Goal: Information Seeking & Learning: Find specific fact

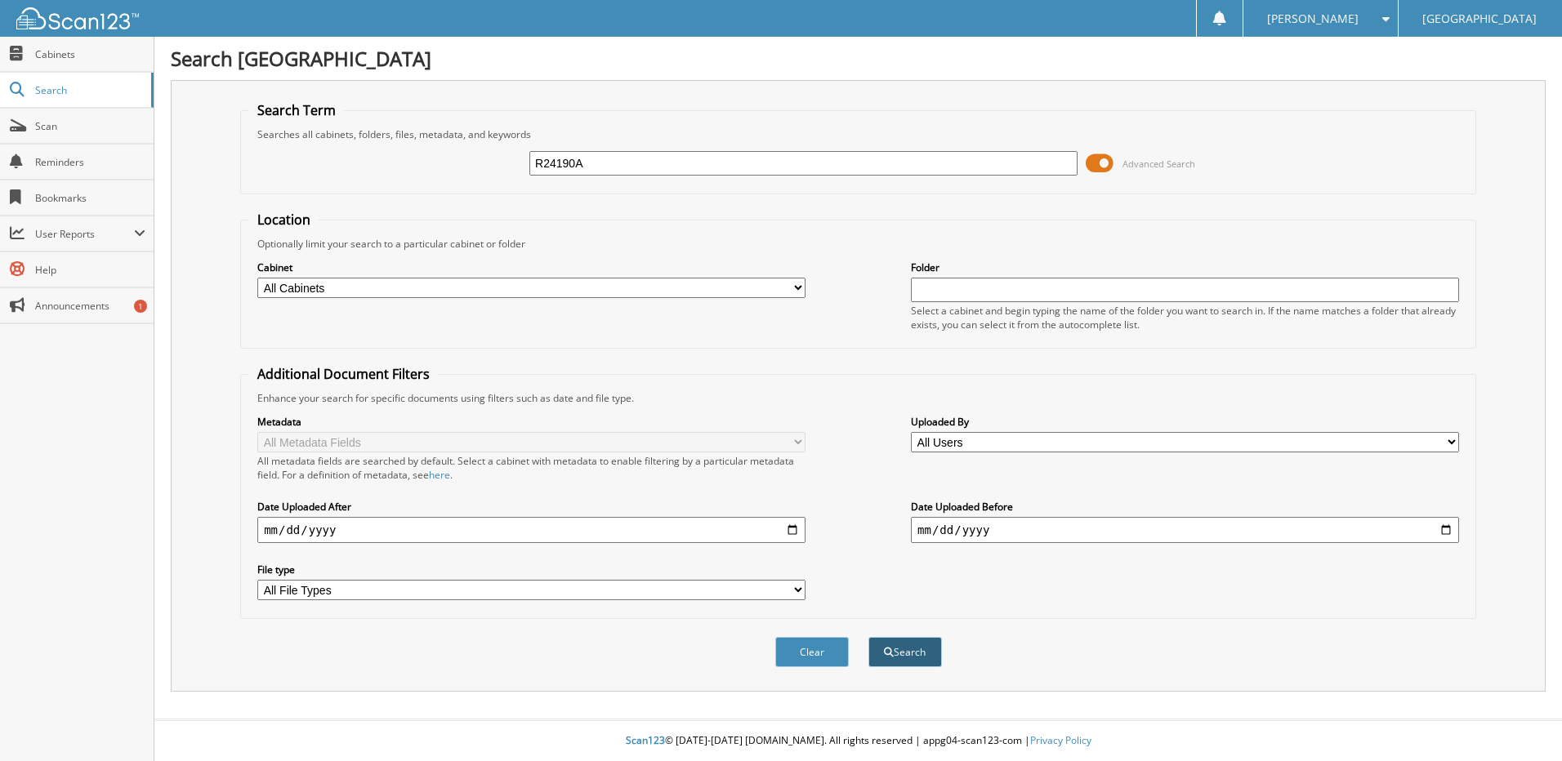
type input "R24190A"
click at [896, 643] on button "Search" at bounding box center [905, 652] width 74 height 30
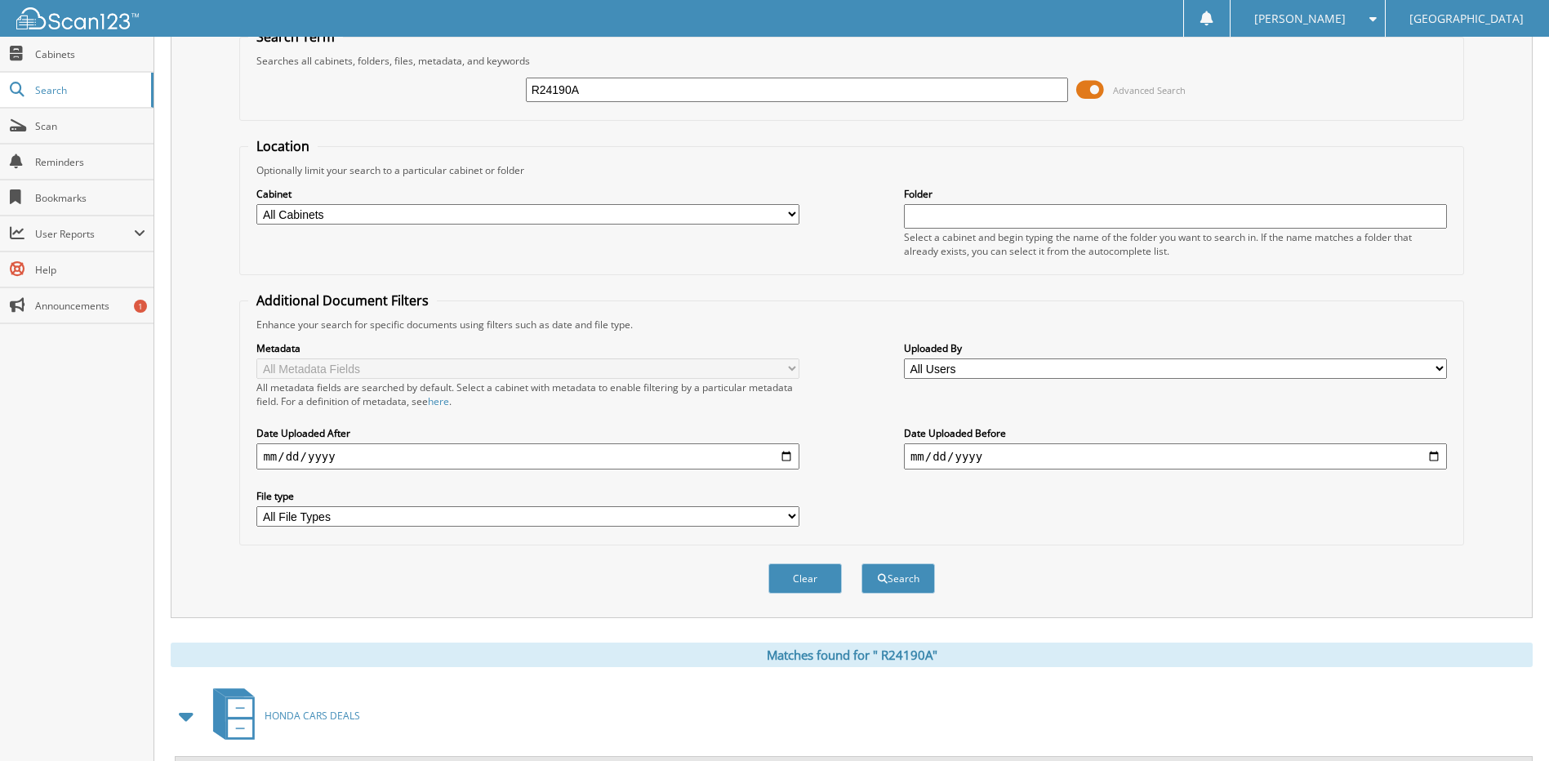
scroll to position [216, 0]
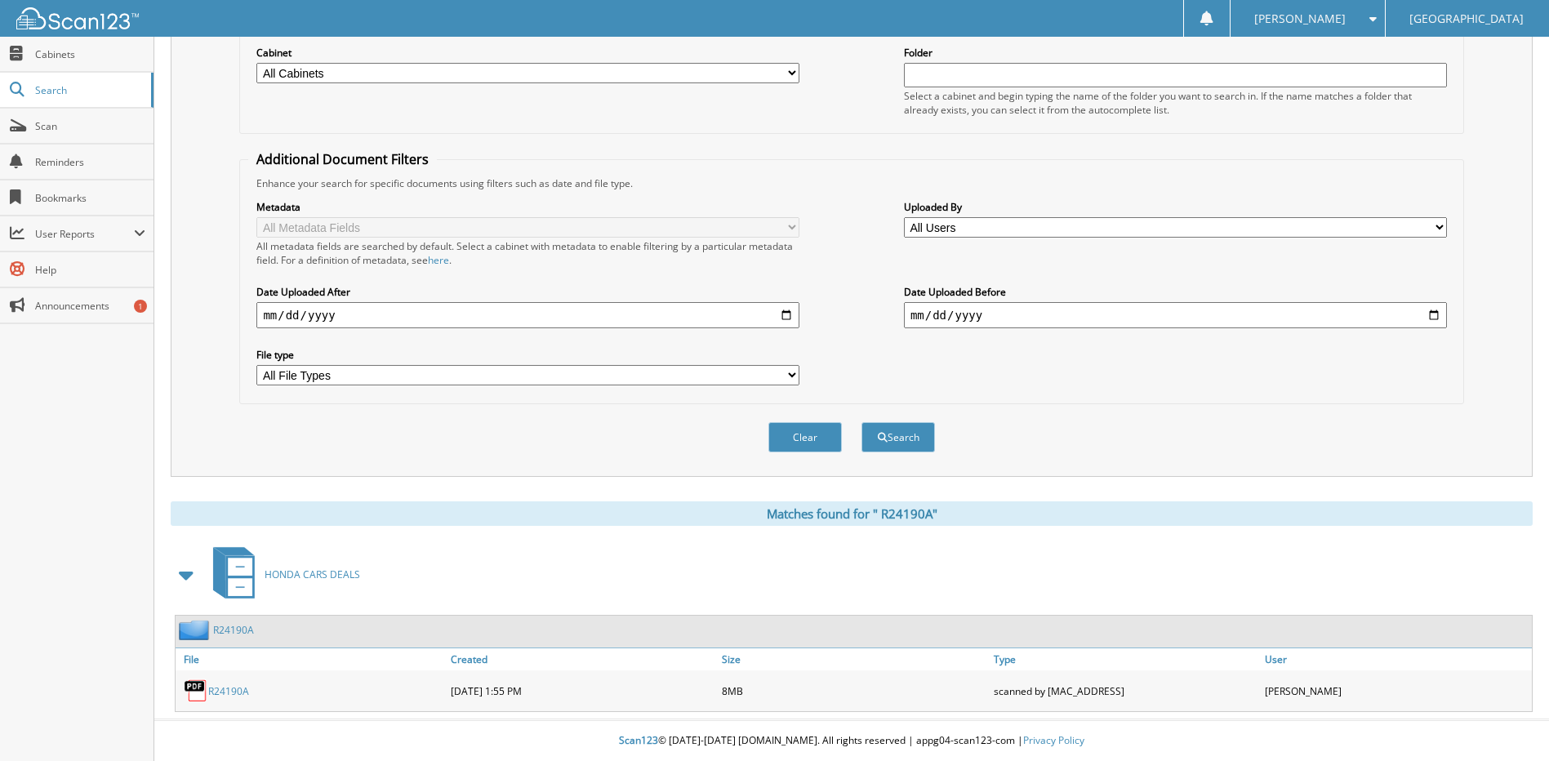
click at [218, 686] on link "R24190A" at bounding box center [228, 691] width 41 height 14
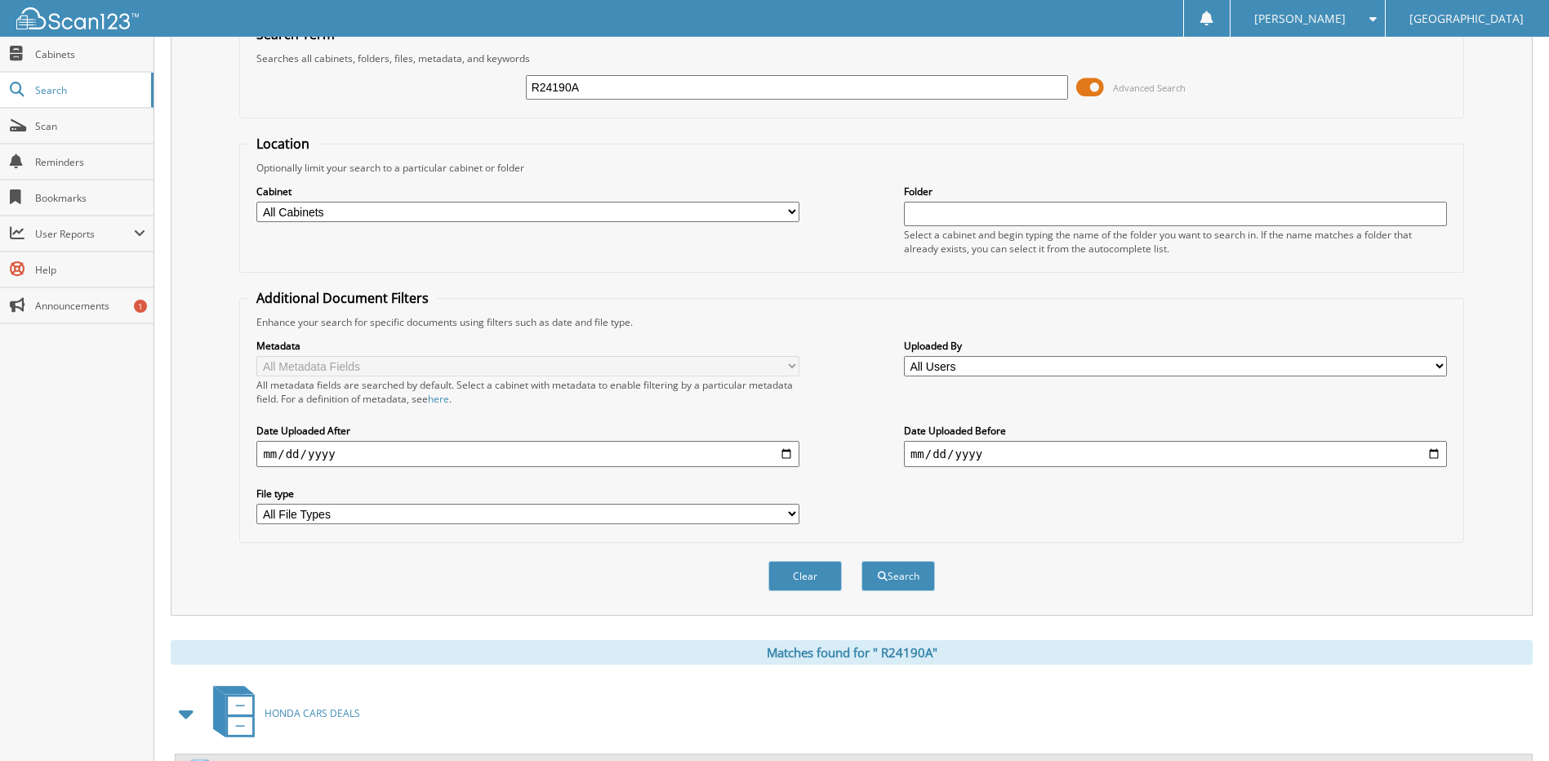
scroll to position [0, 0]
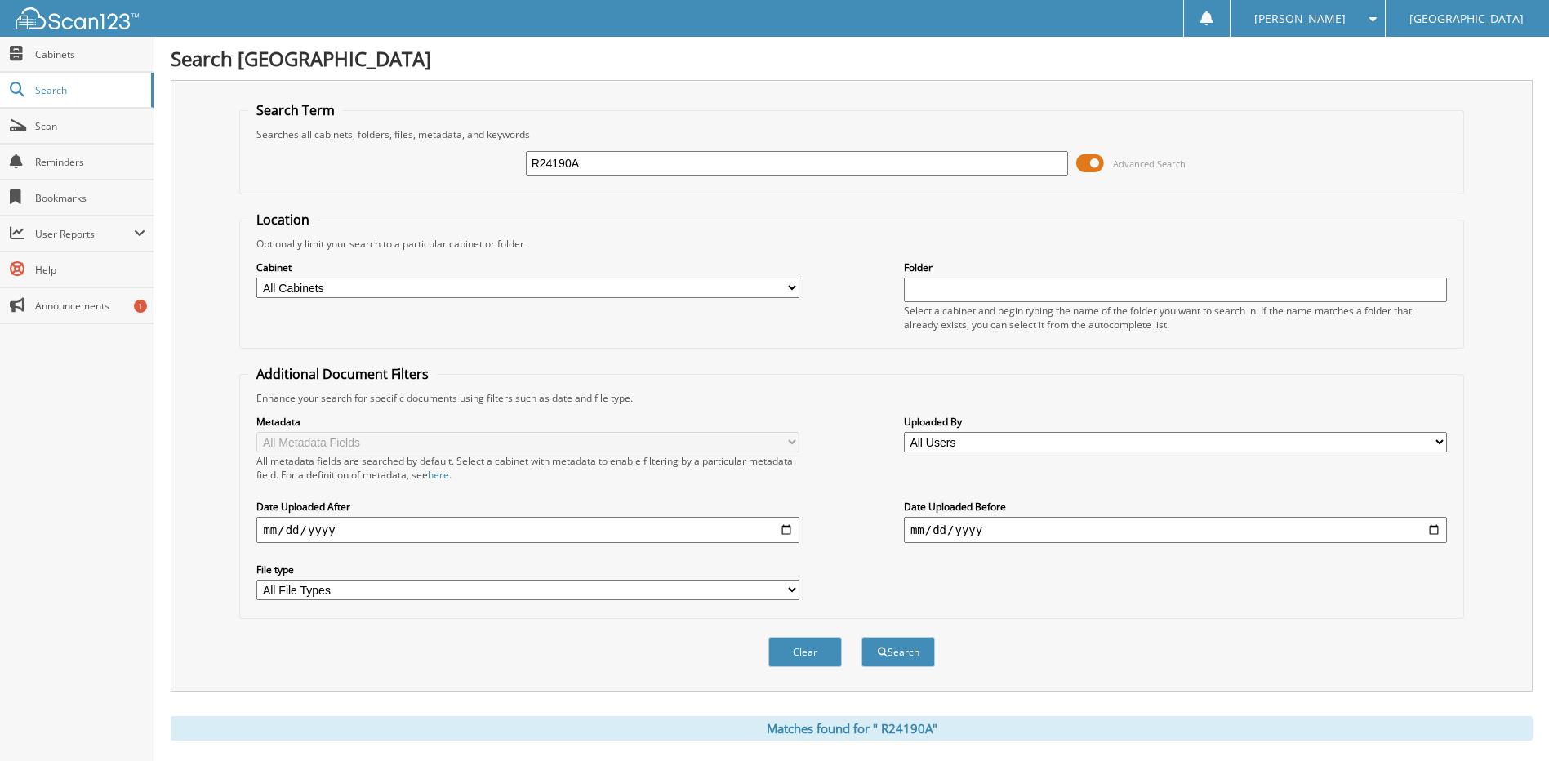
drag, startPoint x: 662, startPoint y: 162, endPoint x: 479, endPoint y: 167, distance: 183.0
click at [480, 167] on div "R24190A Advanced Search" at bounding box center [851, 163] width 1206 height 44
type input "P25466"
click at [862, 637] on button "Search" at bounding box center [899, 652] width 74 height 30
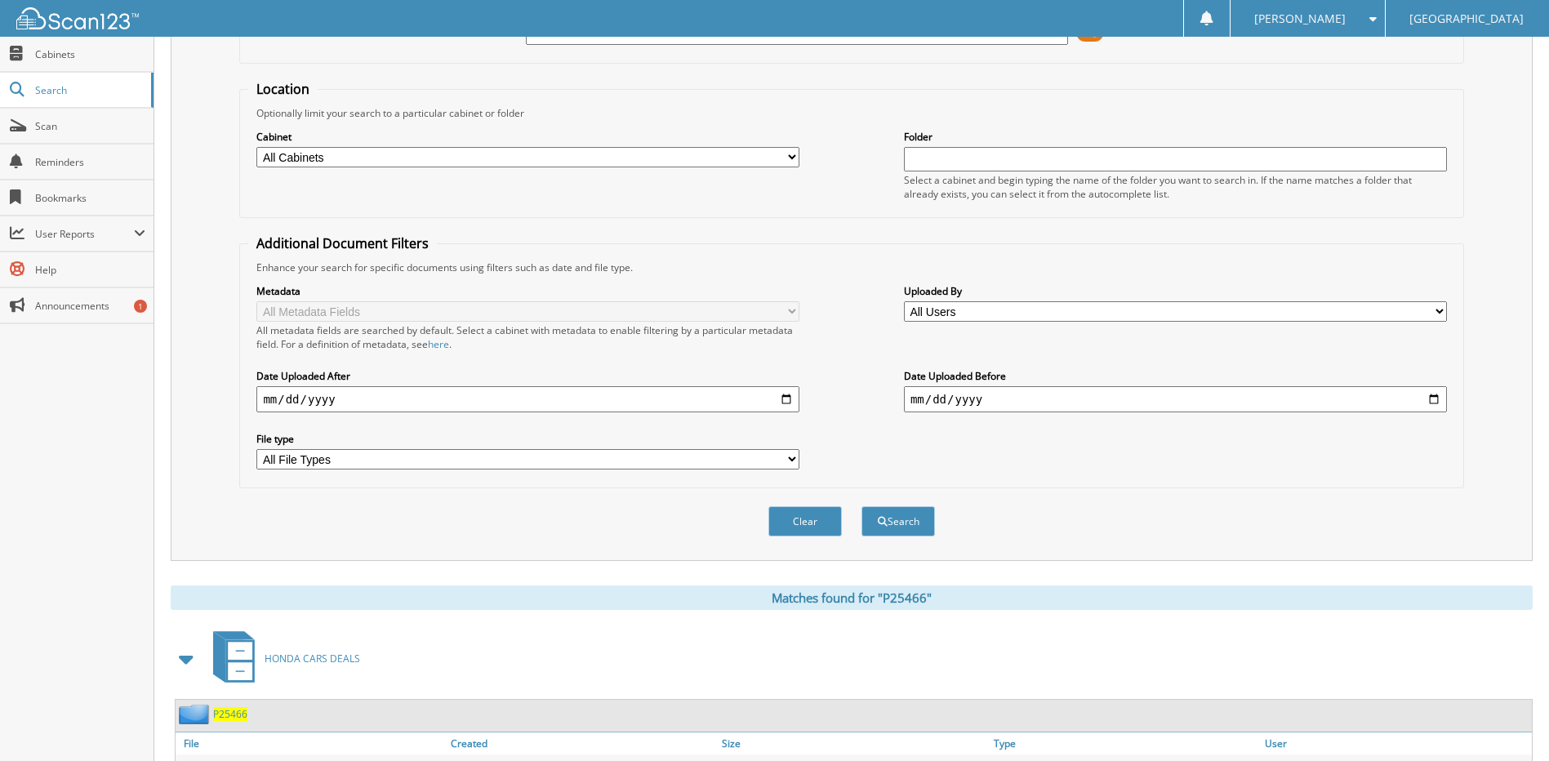
scroll to position [216, 0]
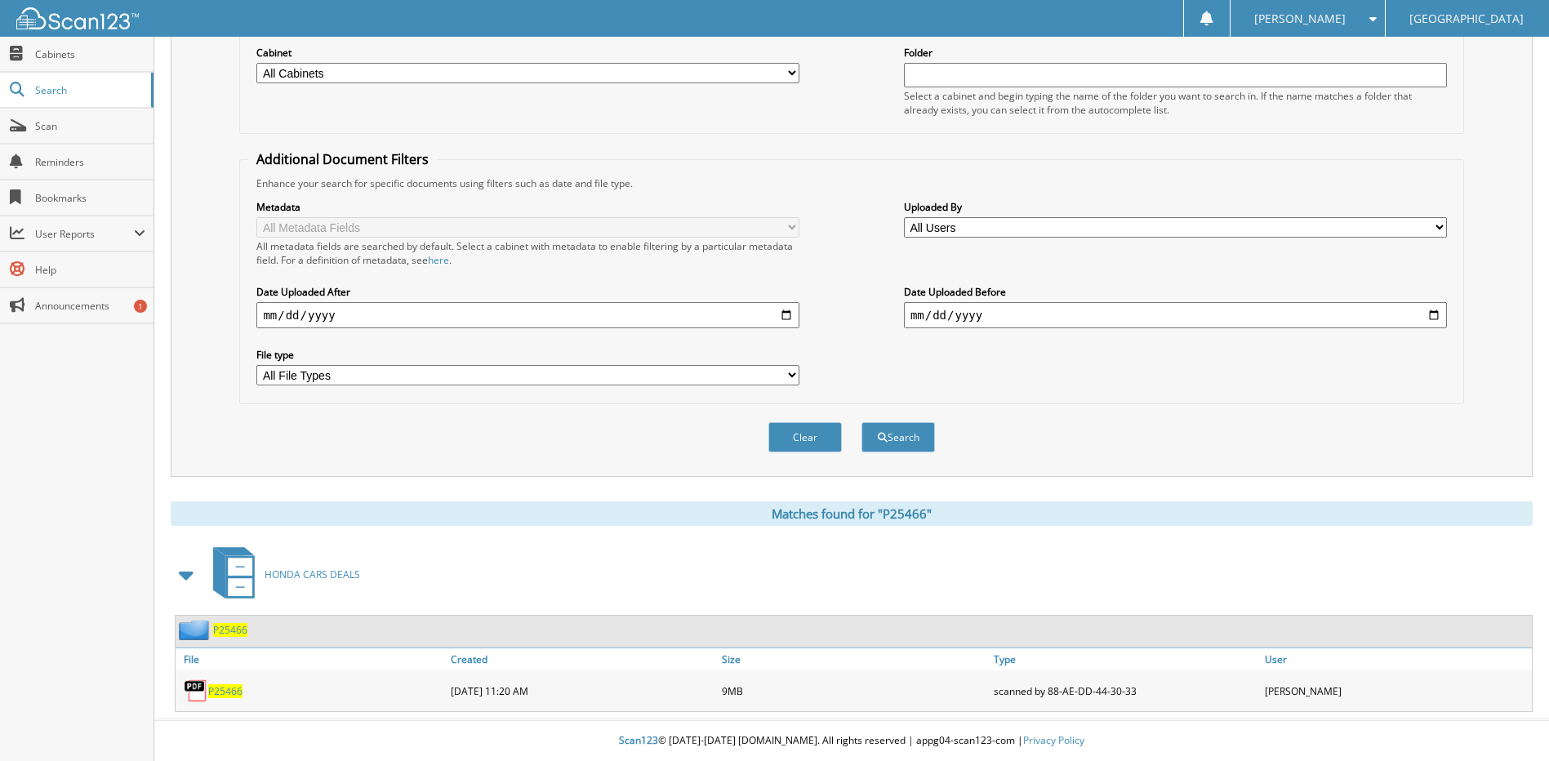
click at [225, 694] on span "P25466" at bounding box center [225, 691] width 34 height 14
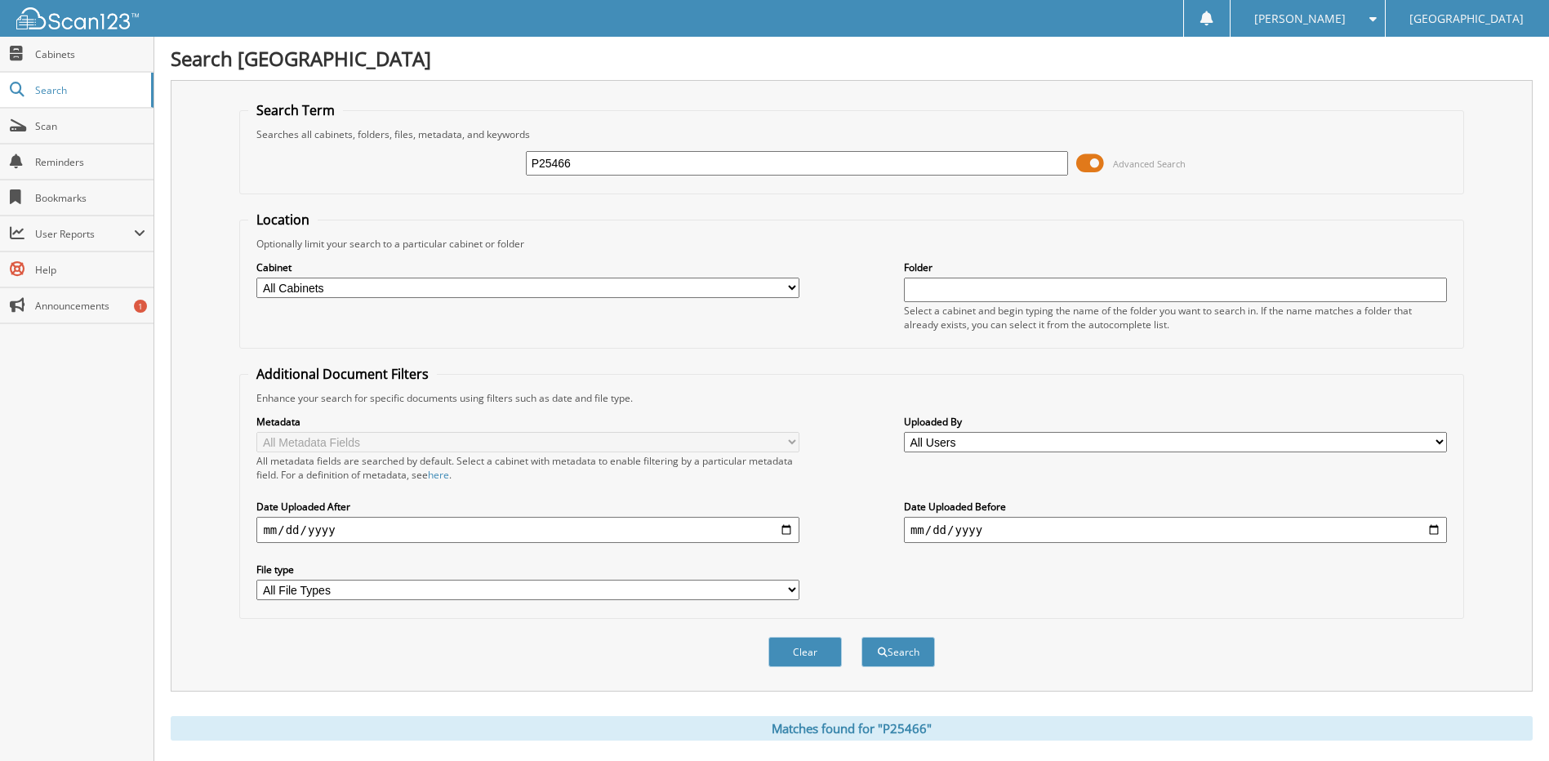
drag, startPoint x: 599, startPoint y: 166, endPoint x: 471, endPoint y: 158, distance: 127.7
click at [471, 158] on div "P25466 Advanced Search" at bounding box center [851, 163] width 1206 height 44
type input "R25402"
click at [883, 662] on button "Search" at bounding box center [899, 652] width 74 height 30
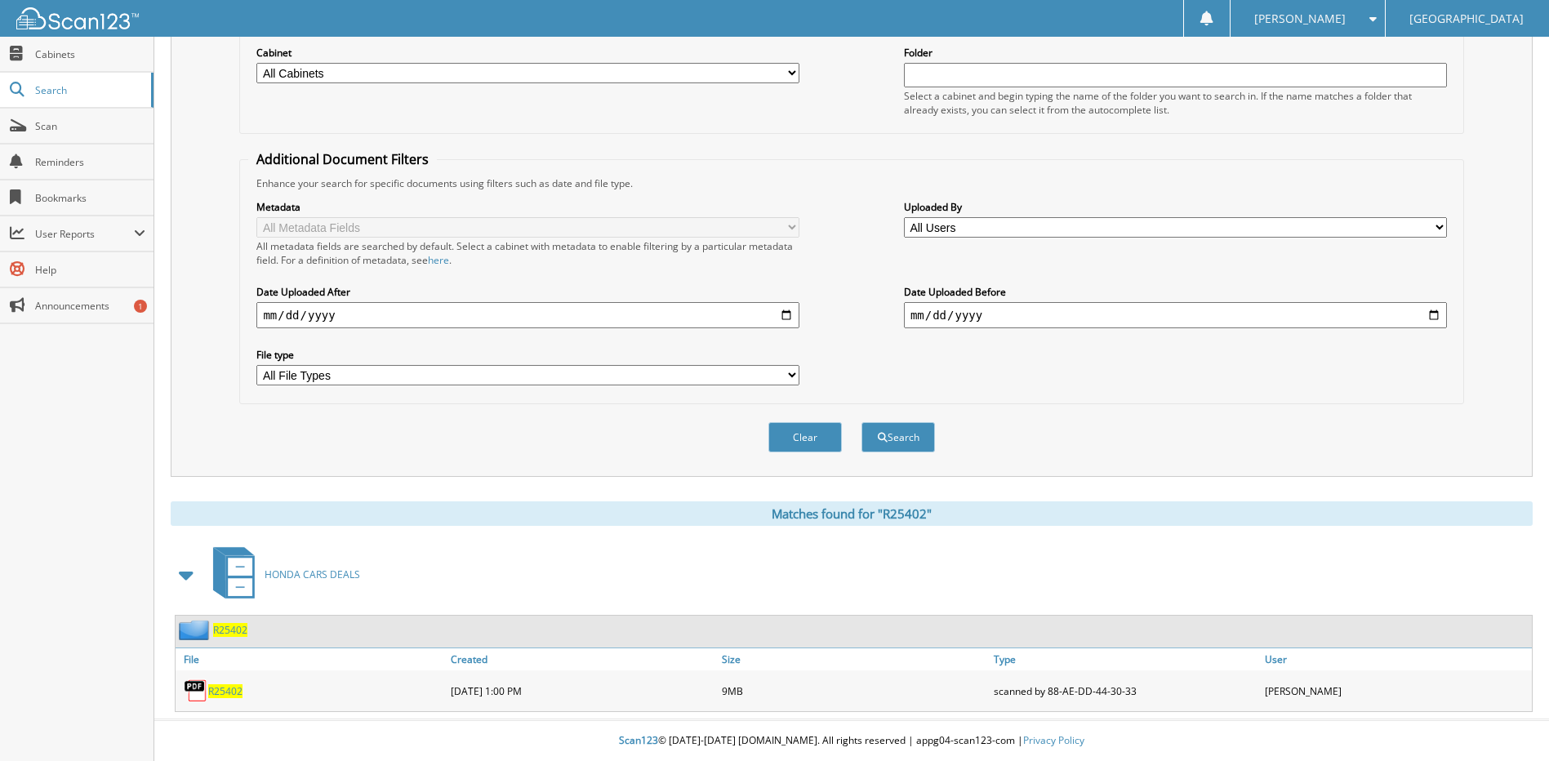
click at [231, 689] on span "R25402" at bounding box center [225, 691] width 34 height 14
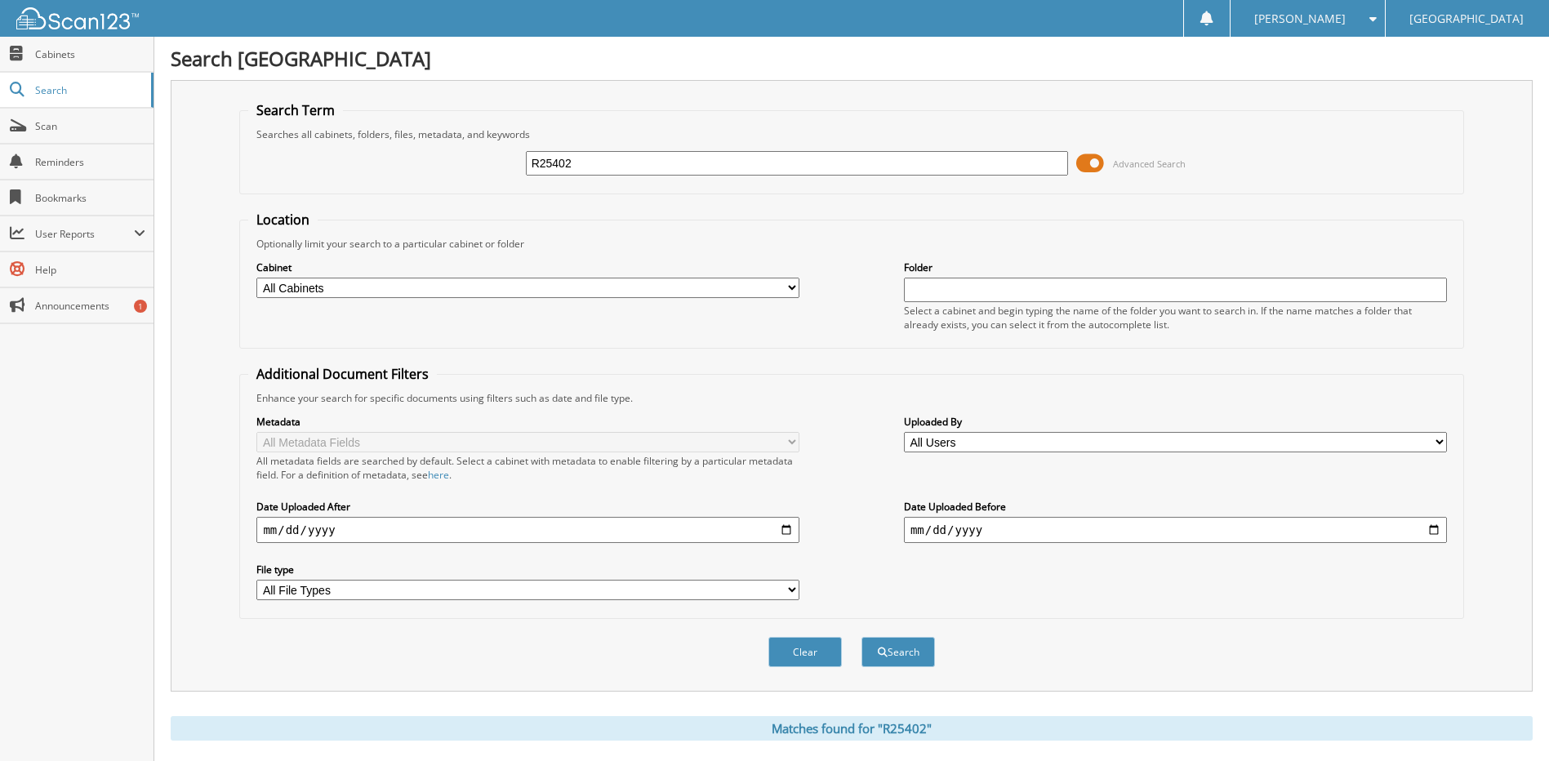
drag, startPoint x: 628, startPoint y: 163, endPoint x: 457, endPoint y: 167, distance: 171.6
click at [466, 167] on div "R25402 Advanced Search" at bounding box center [851, 163] width 1206 height 44
paste input "R24190A"
type input "R24190A"
click at [911, 653] on button "Search" at bounding box center [899, 652] width 74 height 30
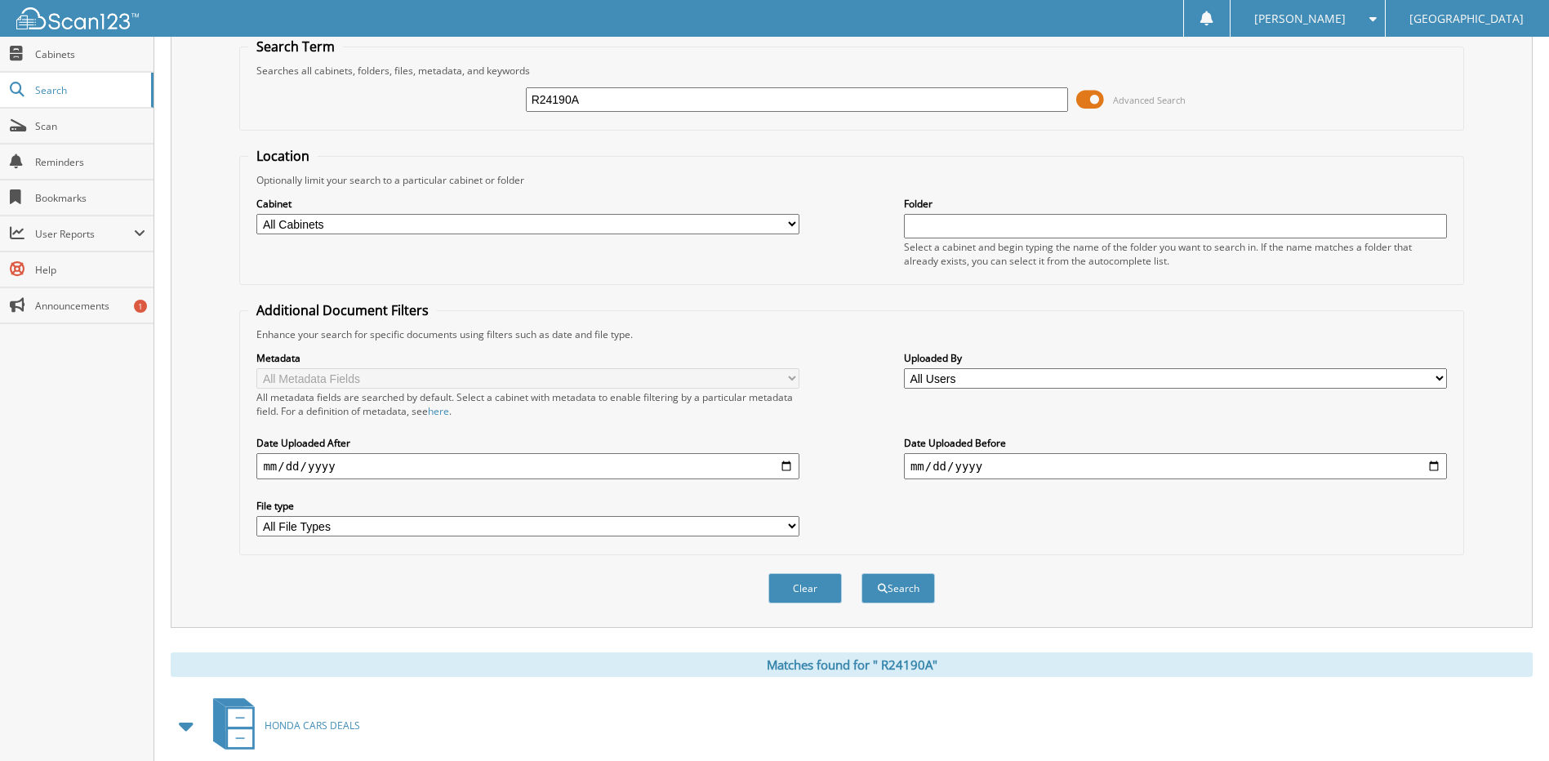
scroll to position [216, 0]
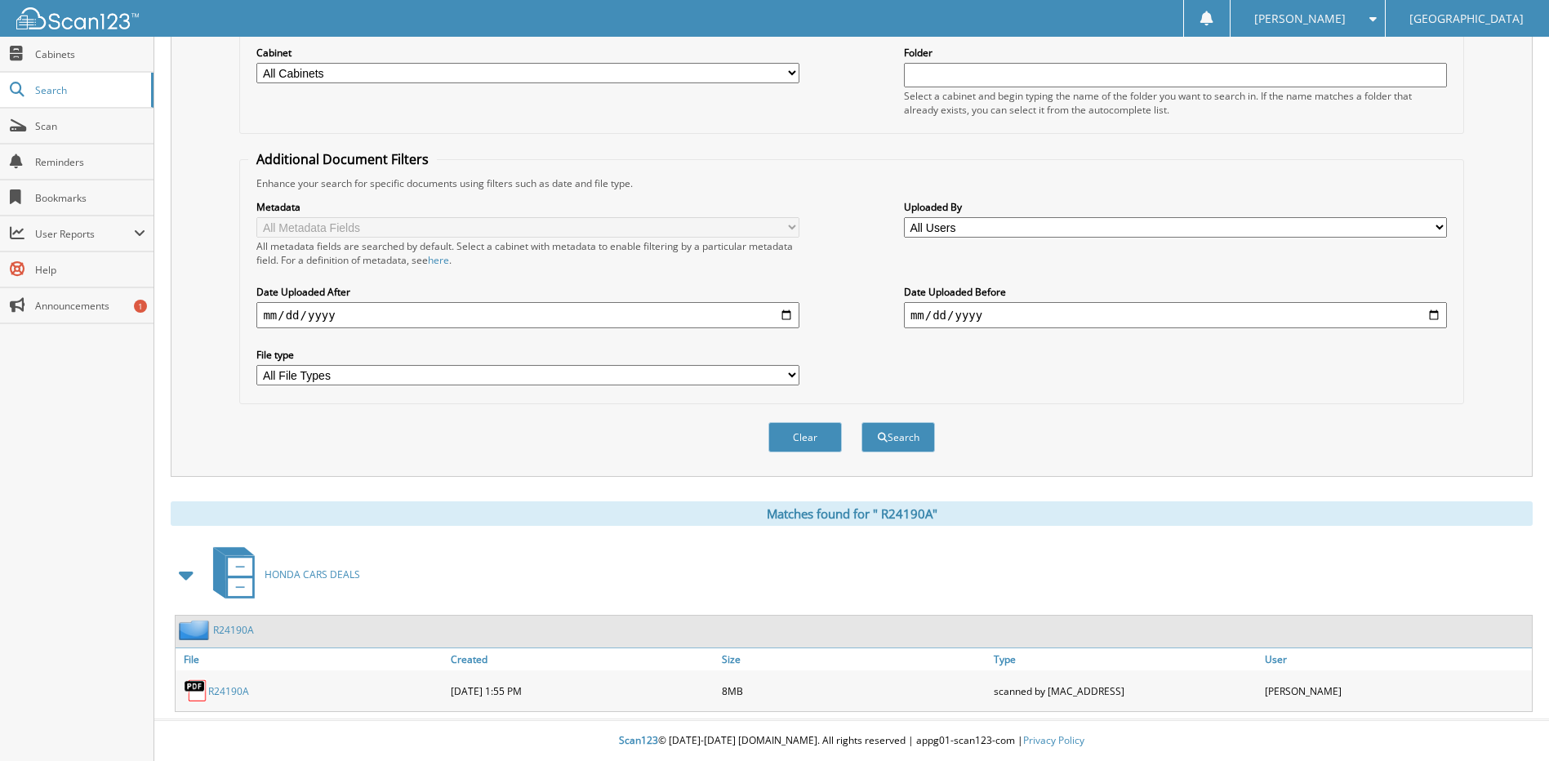
click at [225, 692] on link "R24190A" at bounding box center [228, 691] width 41 height 14
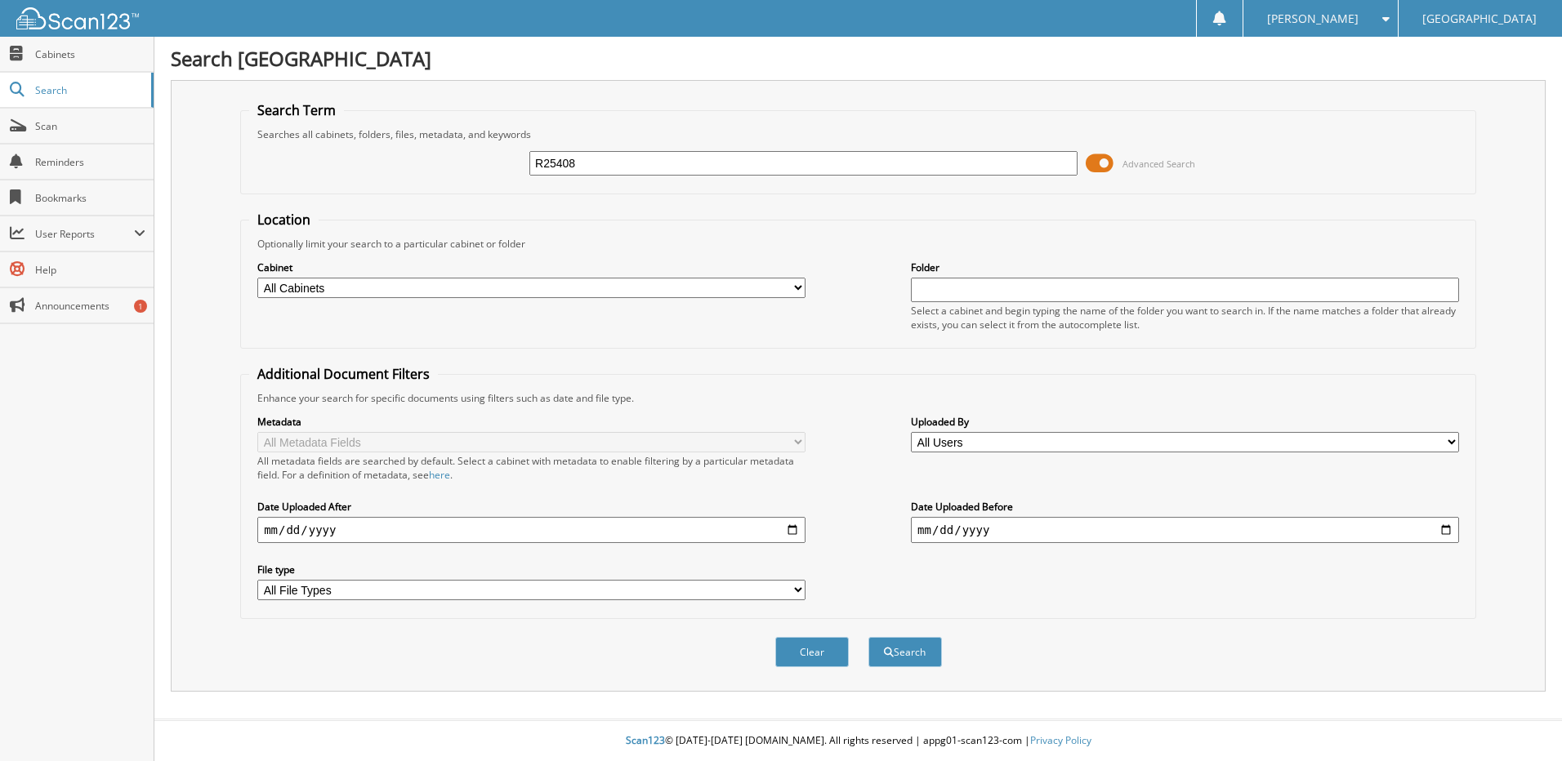
type input "R25408"
click at [868, 637] on button "Search" at bounding box center [905, 652] width 74 height 30
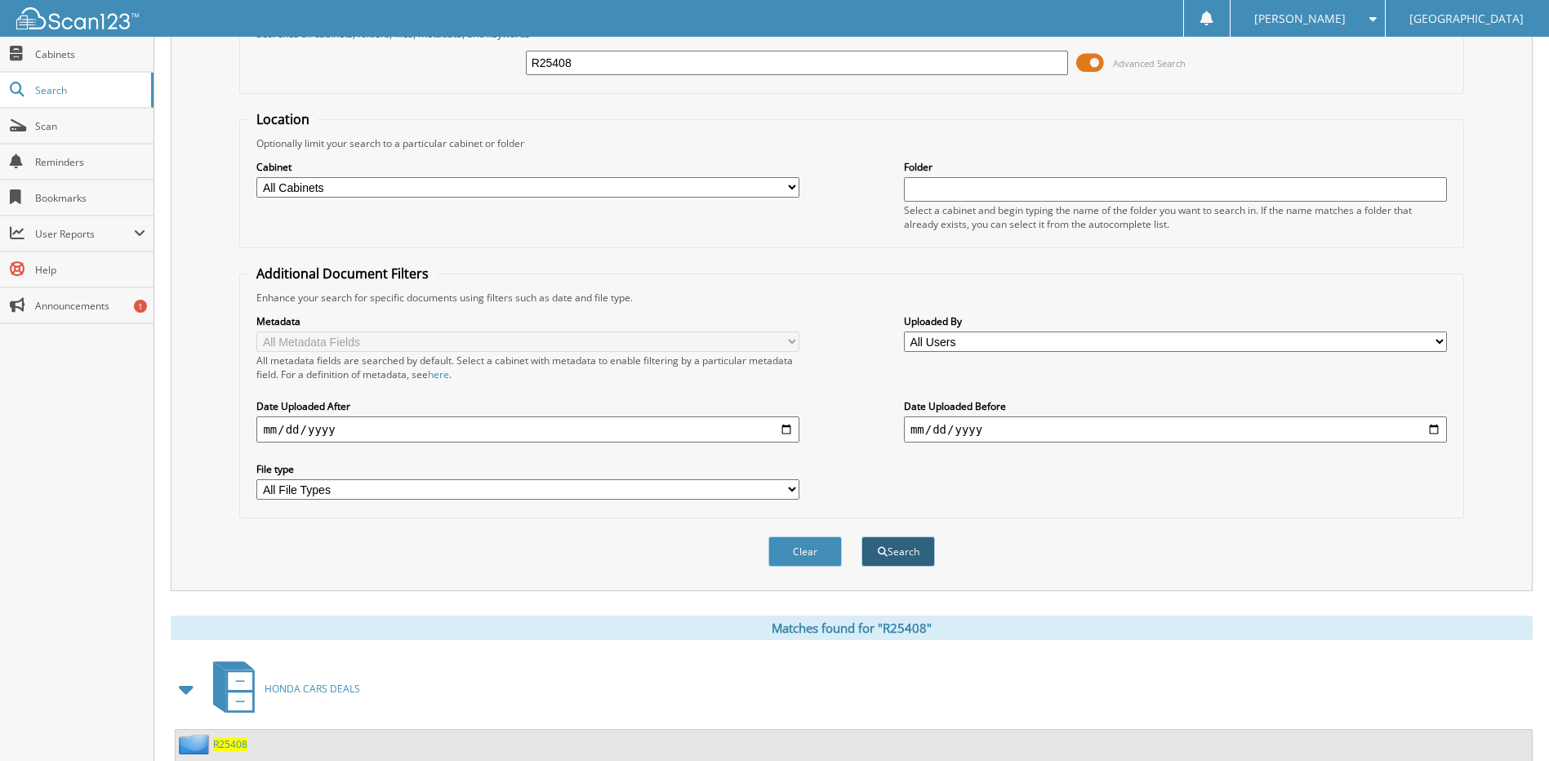
scroll to position [216, 0]
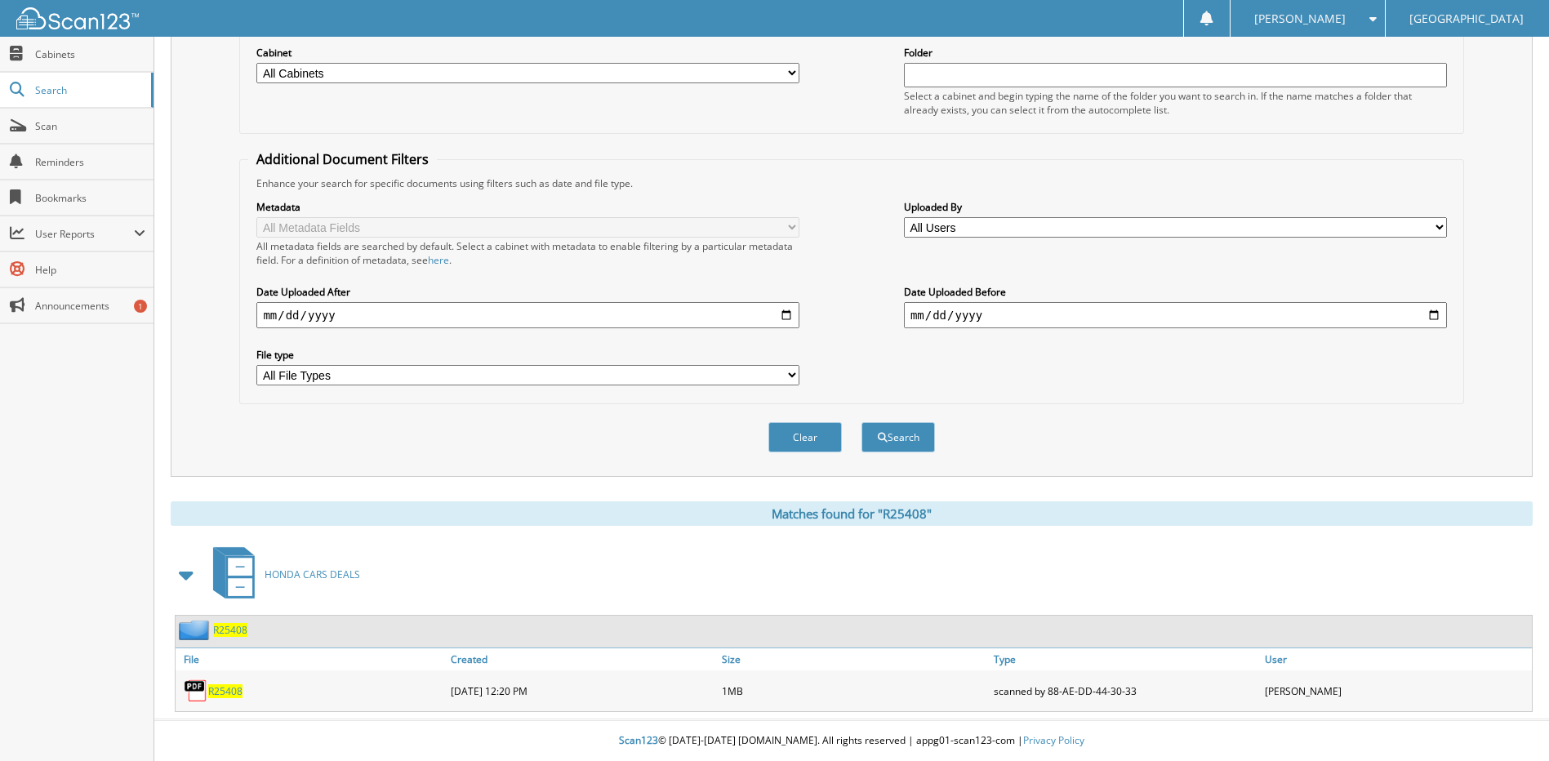
click at [216, 692] on span "R25408" at bounding box center [225, 691] width 34 height 14
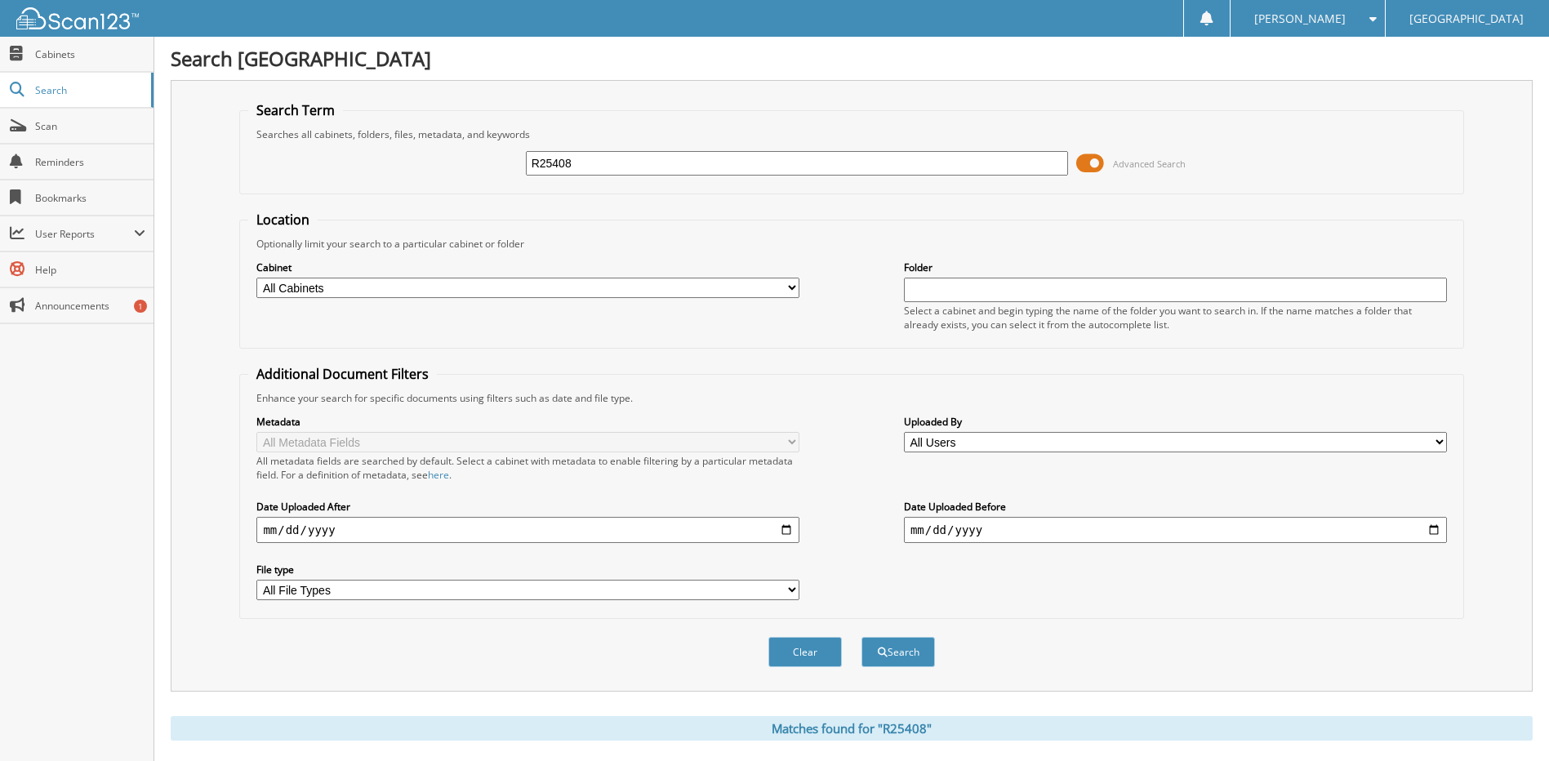
drag, startPoint x: 590, startPoint y: 175, endPoint x: 479, endPoint y: 147, distance: 113.7
click at [492, 150] on div "R25408 Advanced Search" at bounding box center [851, 163] width 1206 height 44
type input "S25475"
click at [862, 637] on button "Search" at bounding box center [899, 652] width 74 height 30
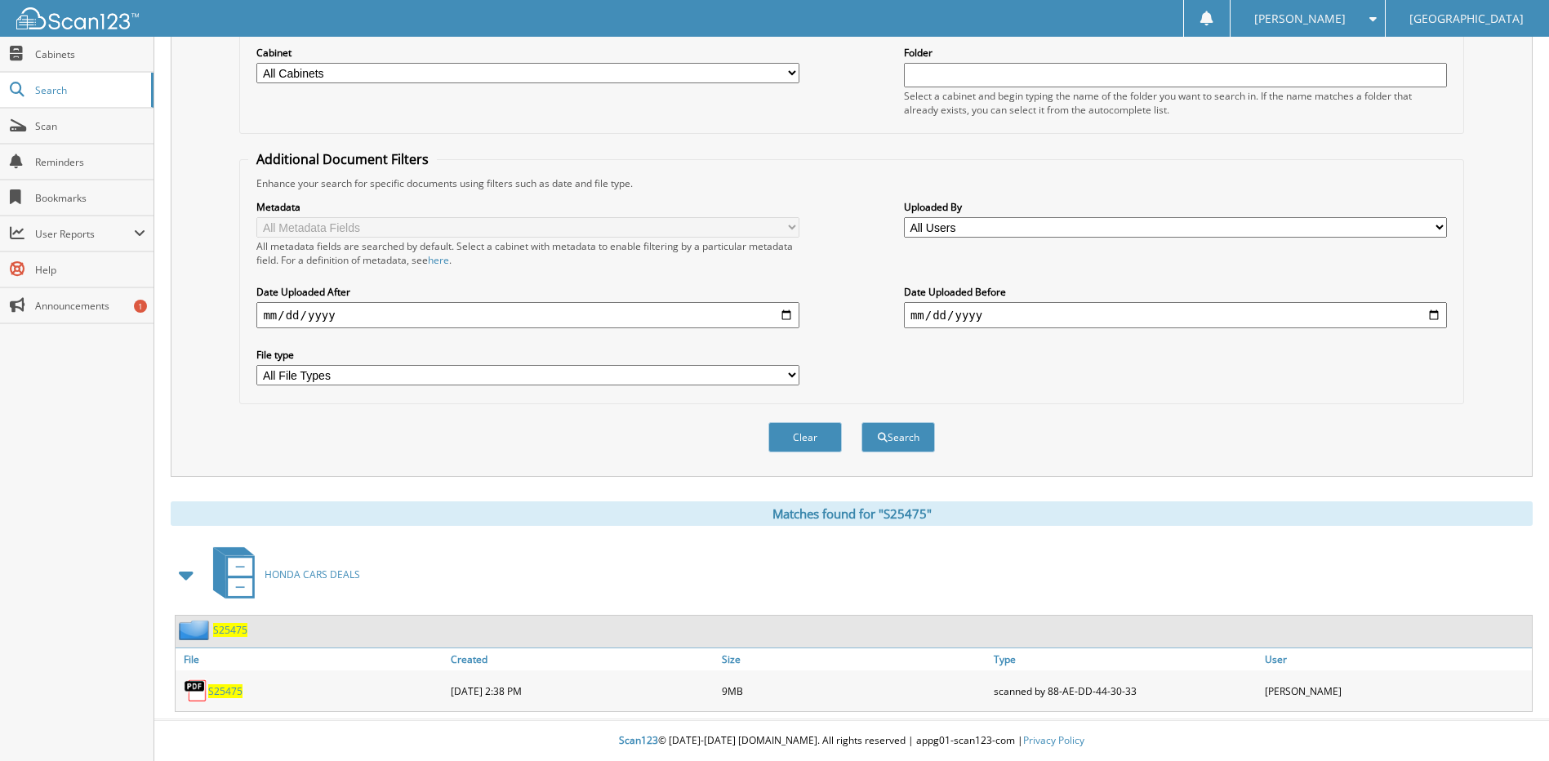
click at [235, 689] on span "S25475" at bounding box center [225, 691] width 34 height 14
